Goal: Navigation & Orientation: Find specific page/section

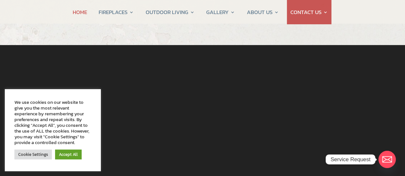
scroll to position [32, 0]
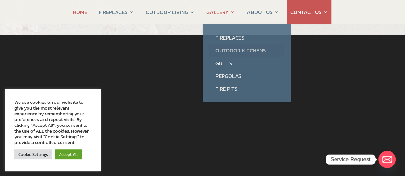
click at [226, 49] on link "Outdoor Kitchens" at bounding box center [246, 50] width 75 height 13
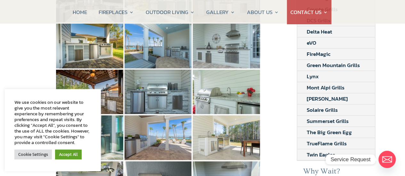
scroll to position [118, 0]
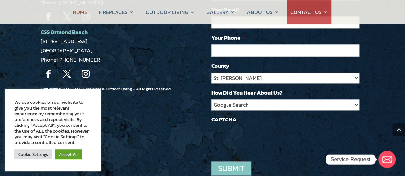
scroll to position [1515, 0]
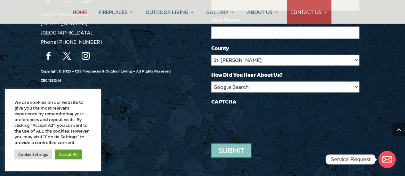
click at [65, 153] on link "Accept All" at bounding box center [68, 155] width 27 height 10
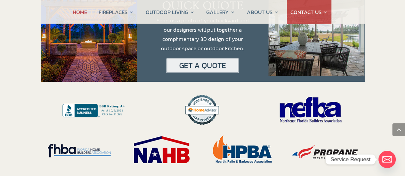
scroll to position [1304, 0]
